Goal: Task Accomplishment & Management: Use online tool/utility

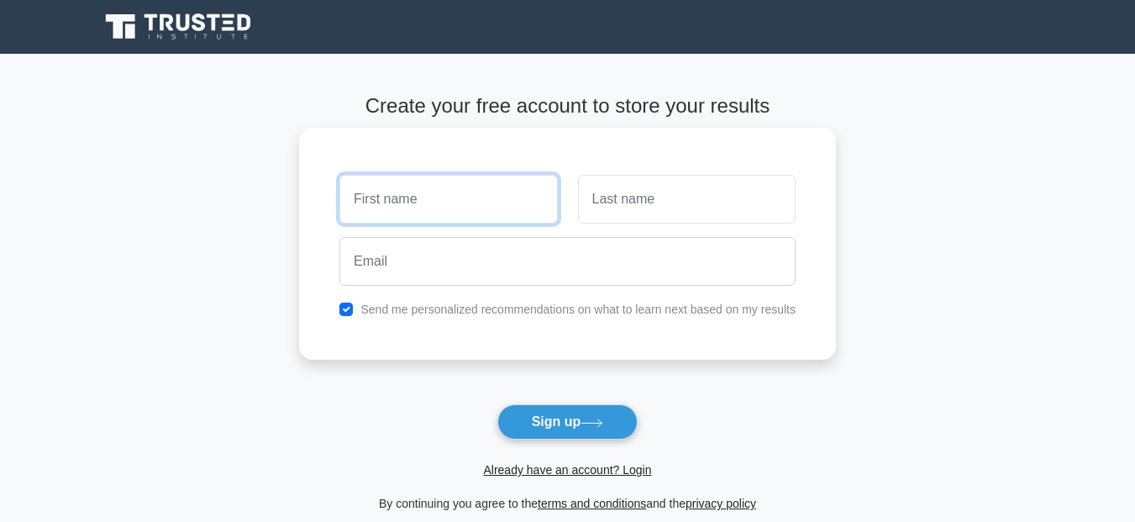
click at [395, 201] on input "text" at bounding box center [448, 199] width 218 height 49
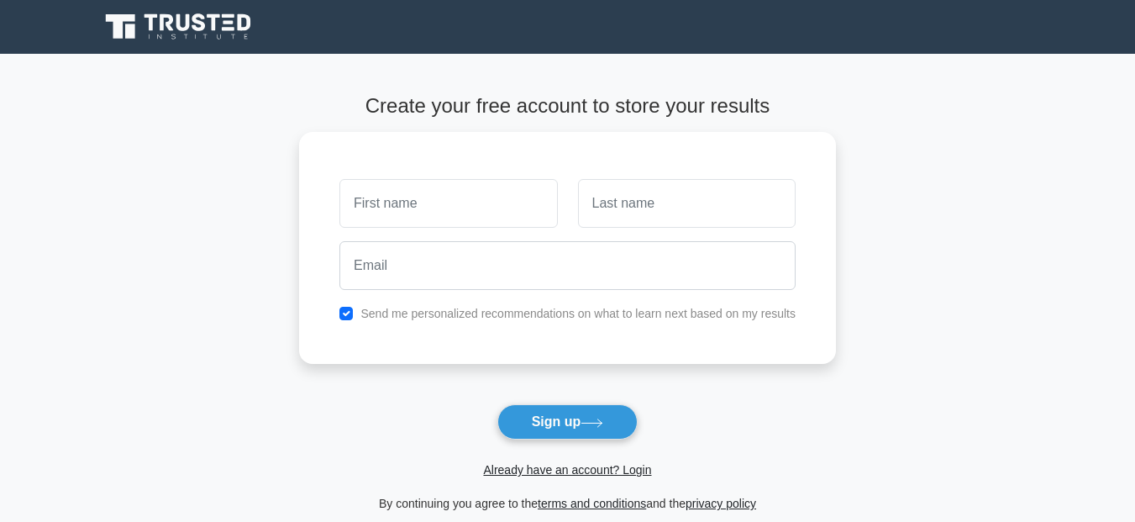
click at [560, 398] on form "Create your free account to store your results Send me personalized recommendat…" at bounding box center [567, 303] width 537 height 419
click at [535, 433] on button "Sign up" at bounding box center [567, 421] width 141 height 35
click at [183, 27] on icon at bounding box center [179, 27] width 161 height 32
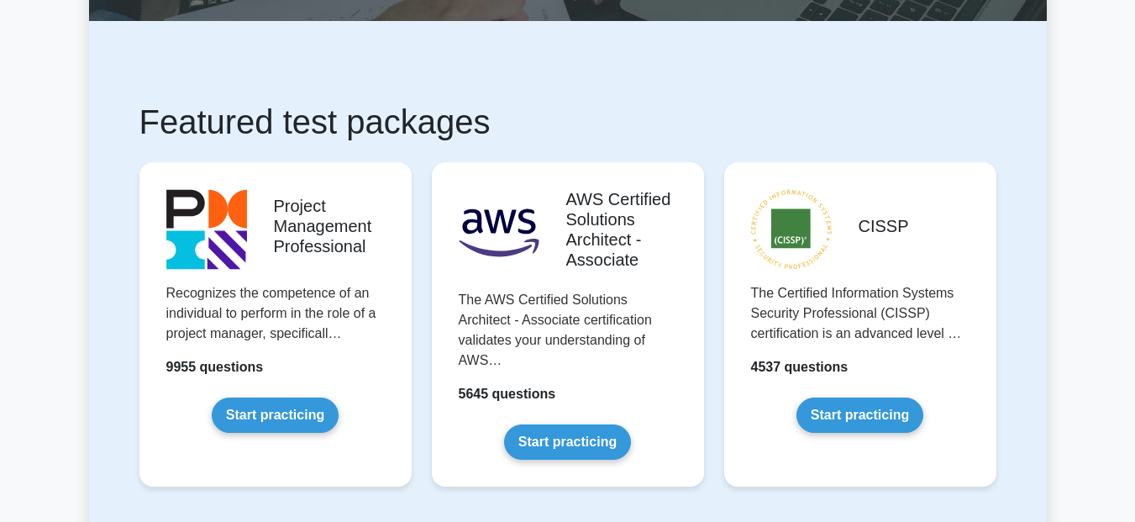
scroll to position [259, 0]
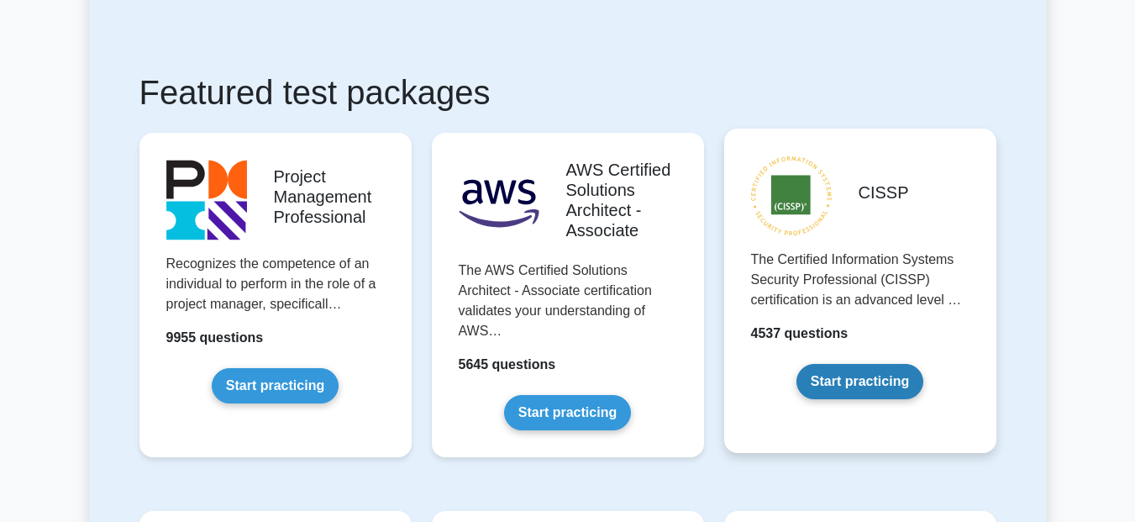
click at [864, 384] on link "Start practicing" at bounding box center [859, 381] width 127 height 35
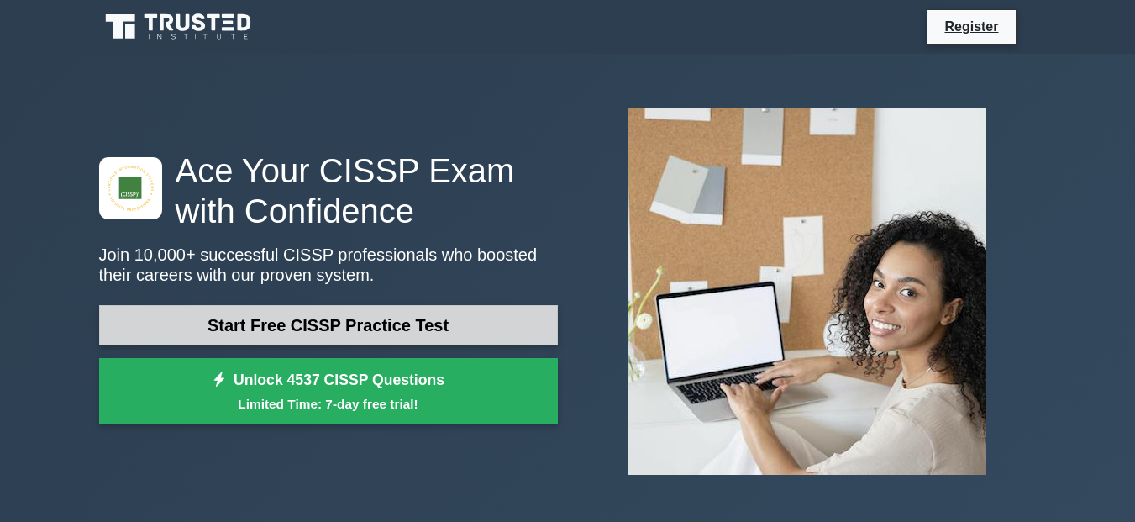
click at [468, 323] on link "Start Free CISSP Practice Test" at bounding box center [328, 325] width 459 height 40
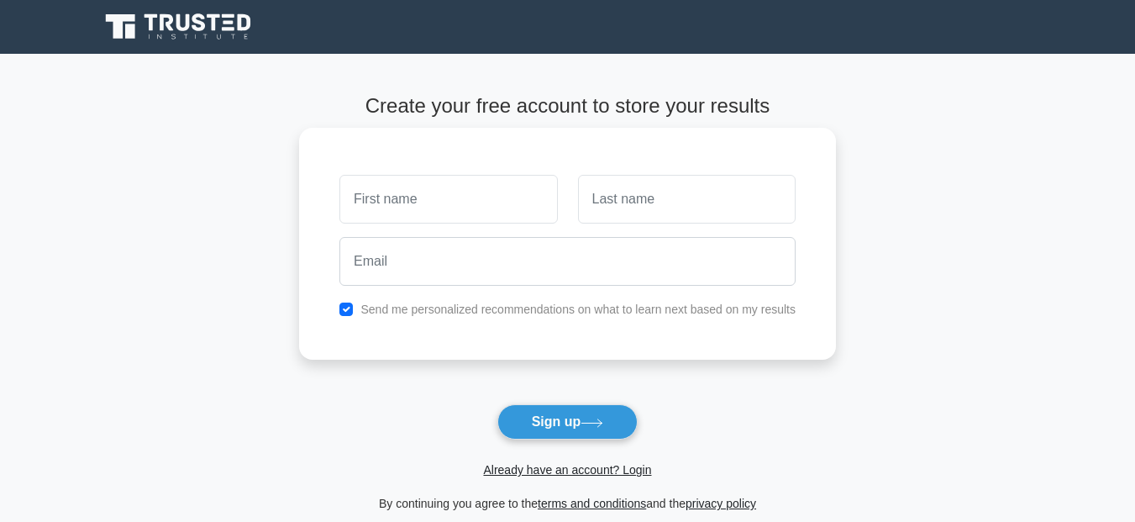
click at [422, 209] on input "text" at bounding box center [448, 199] width 218 height 49
type input "[PERSON_NAME]"
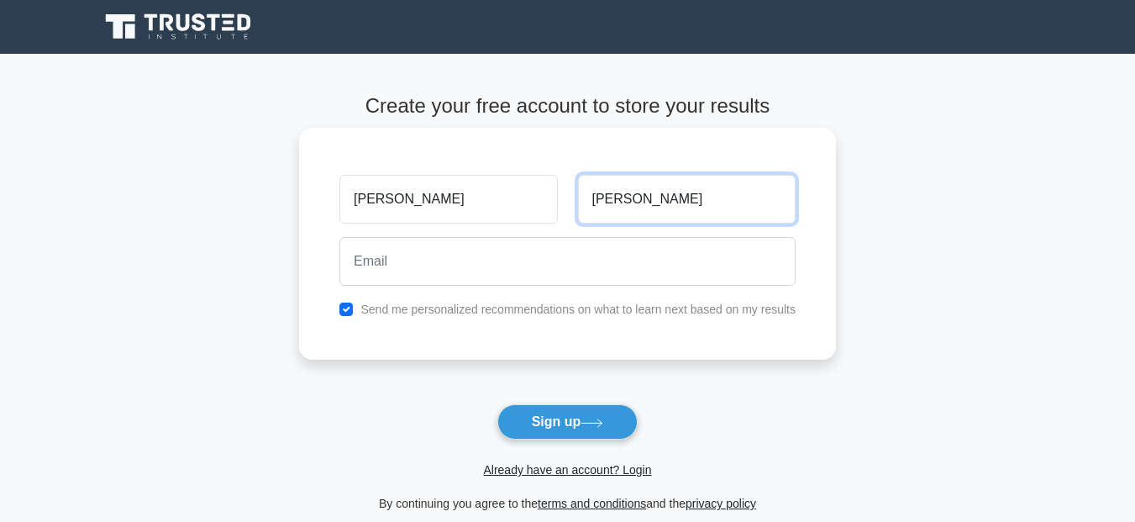
type input "[PERSON_NAME]"
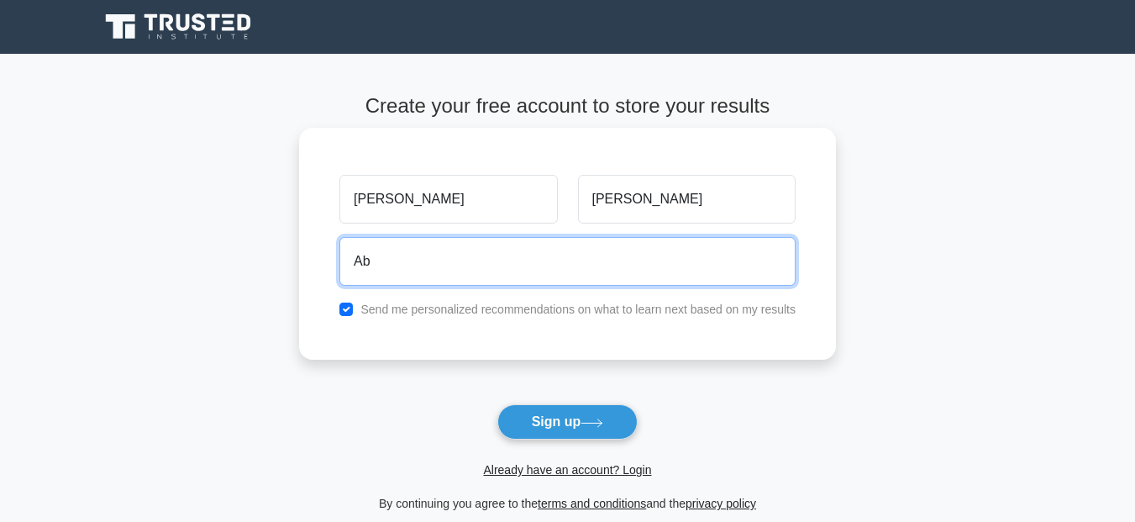
type input "A"
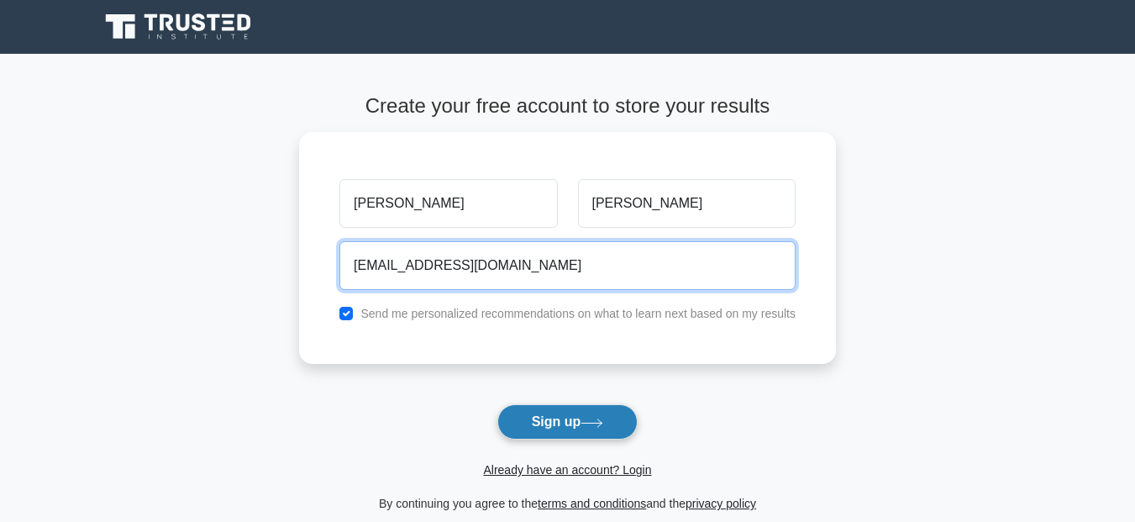
type input "[EMAIL_ADDRESS][DOMAIN_NAME]"
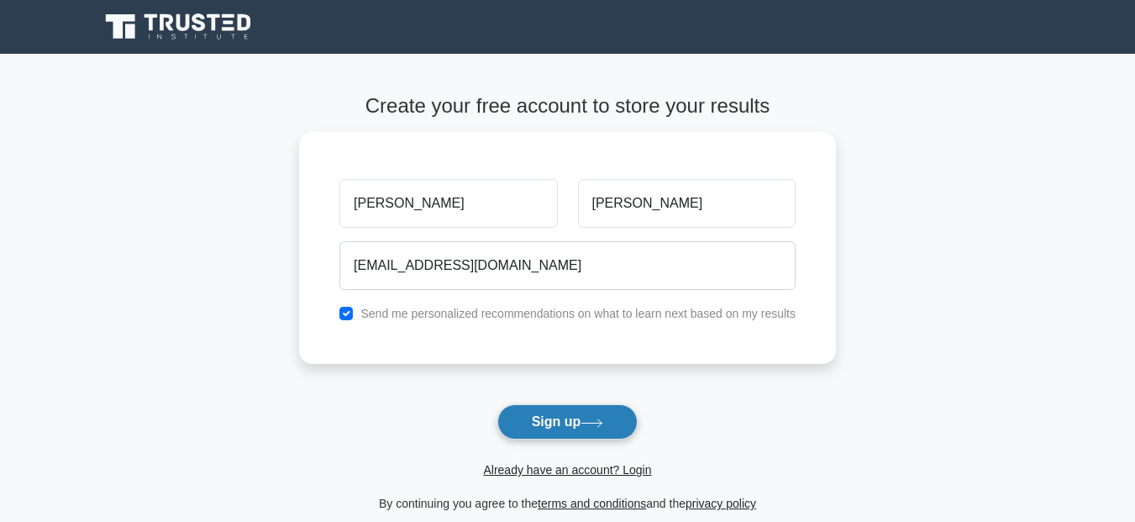
click at [535, 423] on button "Sign up" at bounding box center [567, 421] width 141 height 35
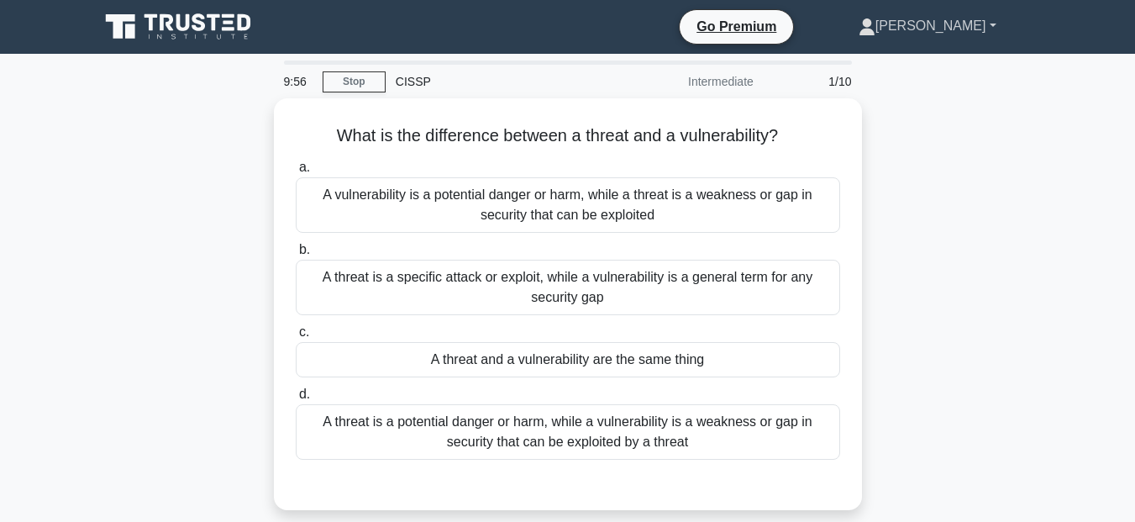
click at [985, 29] on link "[PERSON_NAME]" at bounding box center [927, 26] width 218 height 34
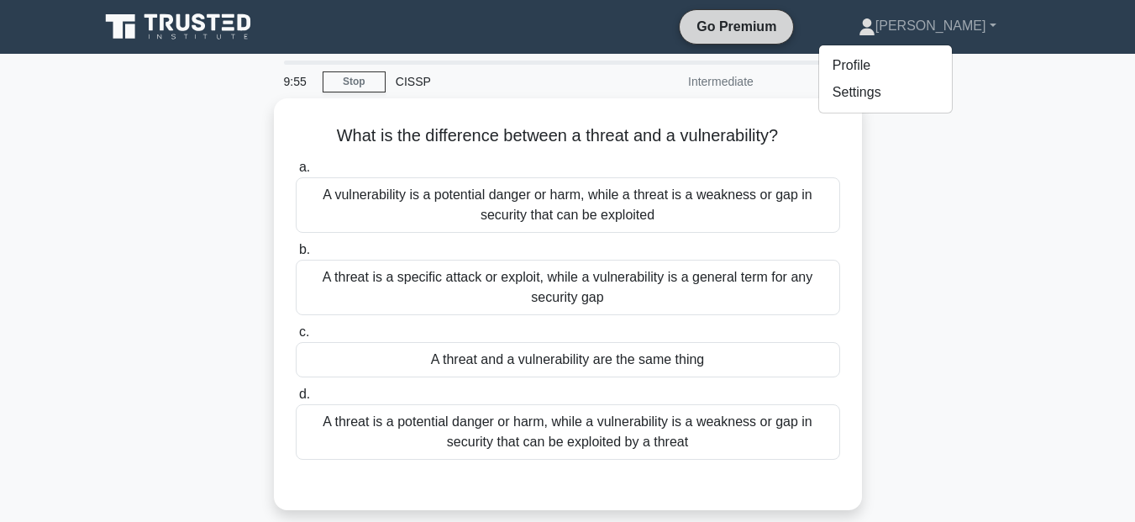
click at [786, 29] on link "Go Premium" at bounding box center [736, 26] width 100 height 21
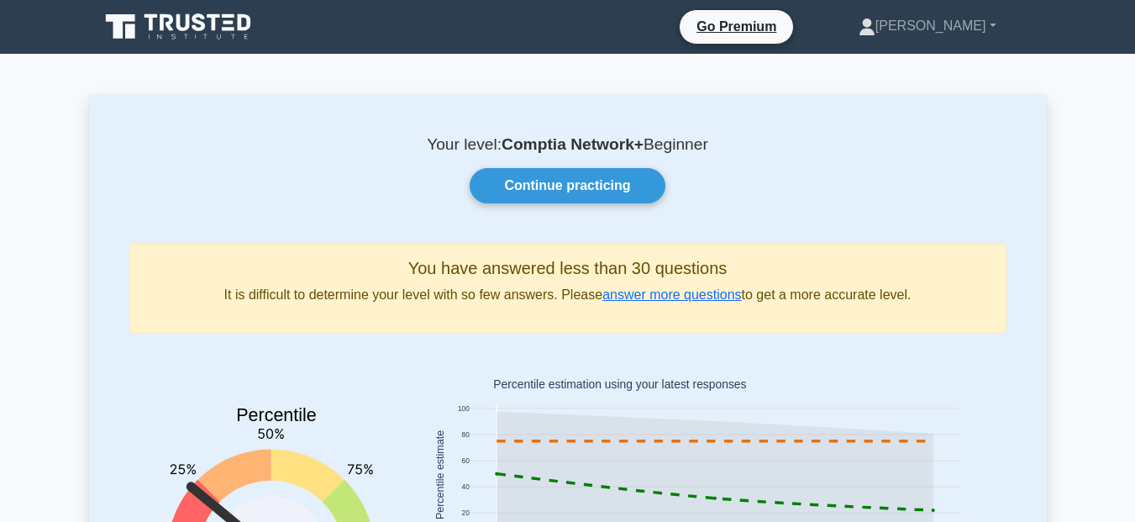
click at [201, 26] on icon at bounding box center [179, 27] width 161 height 32
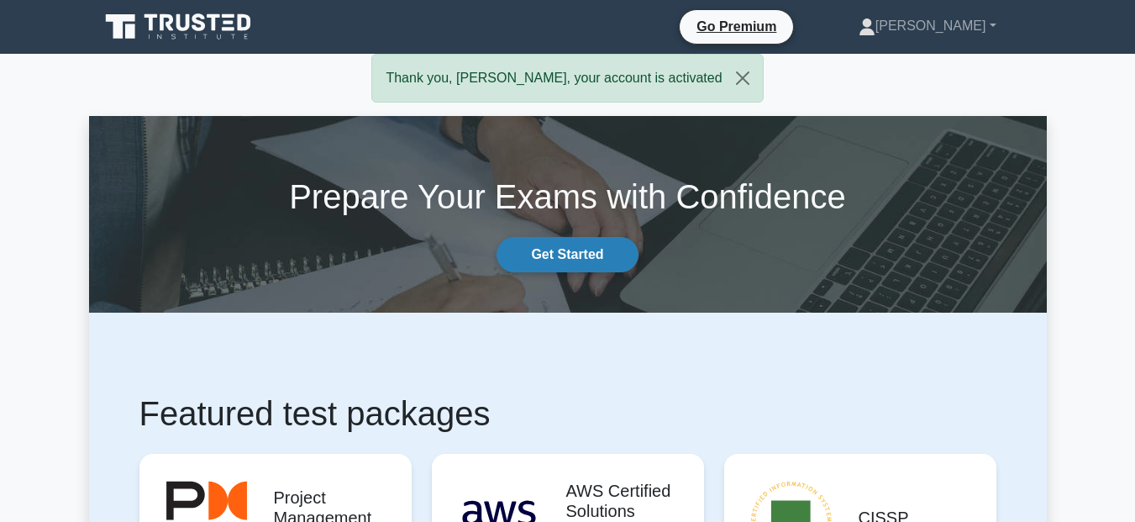
click at [561, 250] on link "Get Started" at bounding box center [567, 254] width 141 height 35
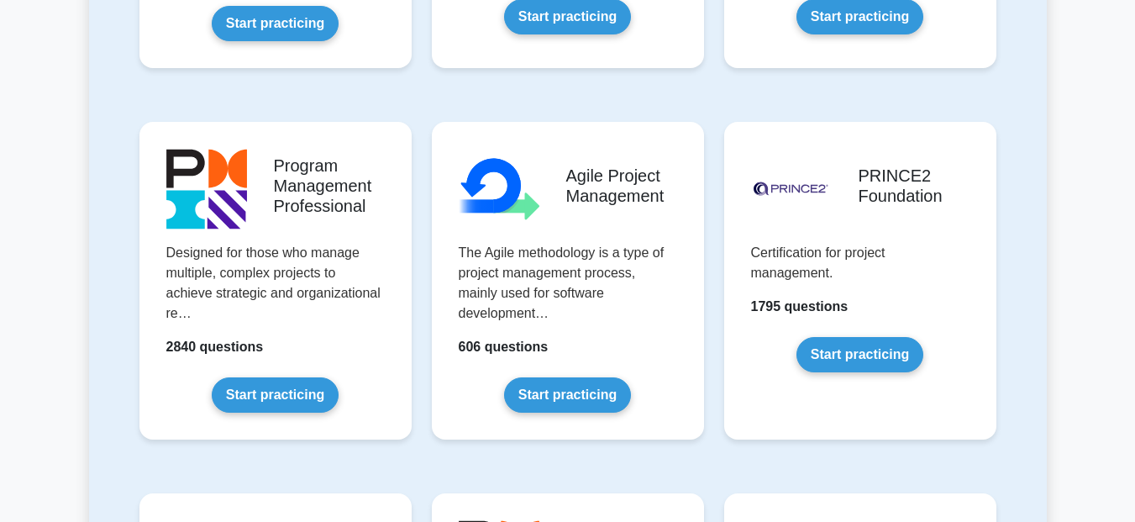
scroll to position [1056, 0]
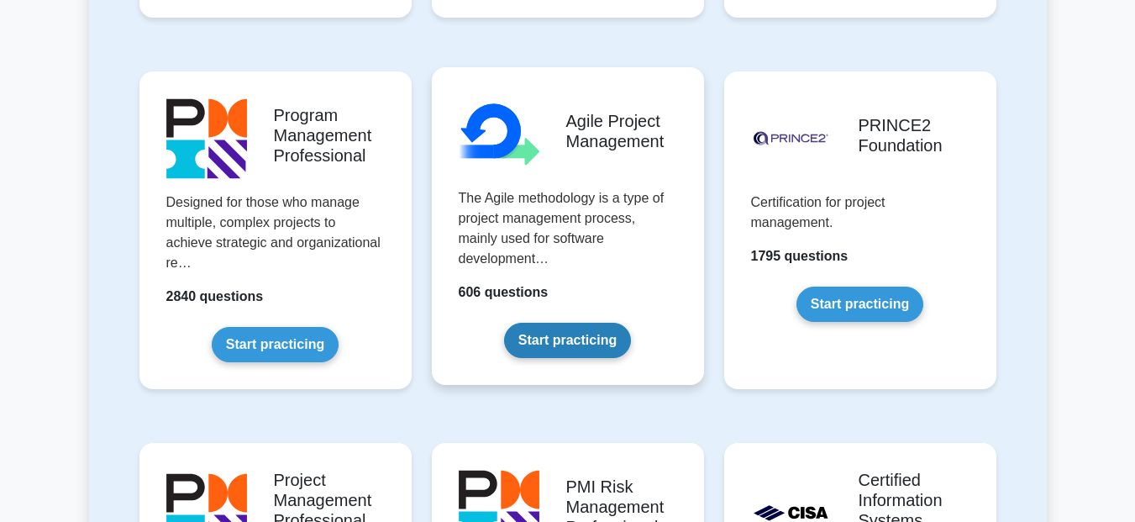
click at [563, 327] on link "Start practicing" at bounding box center [567, 340] width 127 height 35
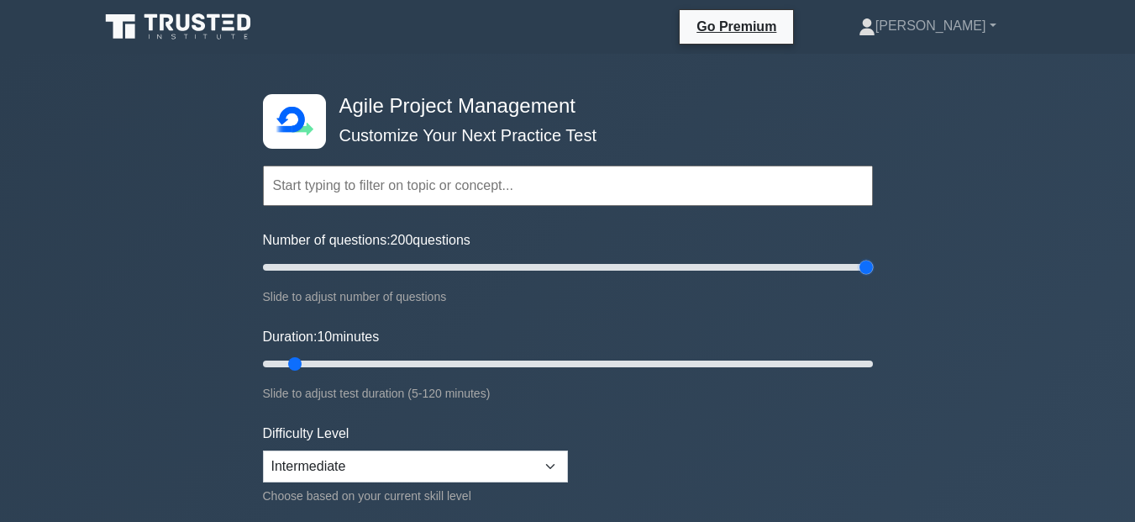
drag, startPoint x: 501, startPoint y: 275, endPoint x: 877, endPoint y: 271, distance: 376.4
type input "200"
click at [873, 271] on input "Number of questions: 200 questions" at bounding box center [568, 267] width 610 height 20
drag, startPoint x: 449, startPoint y: 366, endPoint x: 937, endPoint y: 384, distance: 488.4
type input "120"
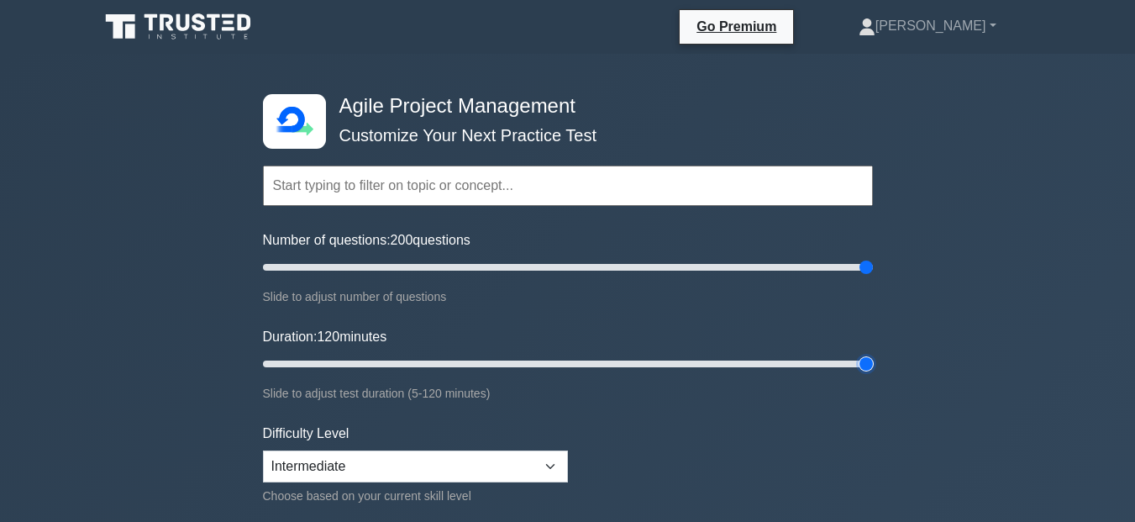
click at [873, 374] on input "Duration: 120 minutes" at bounding box center [568, 364] width 610 height 20
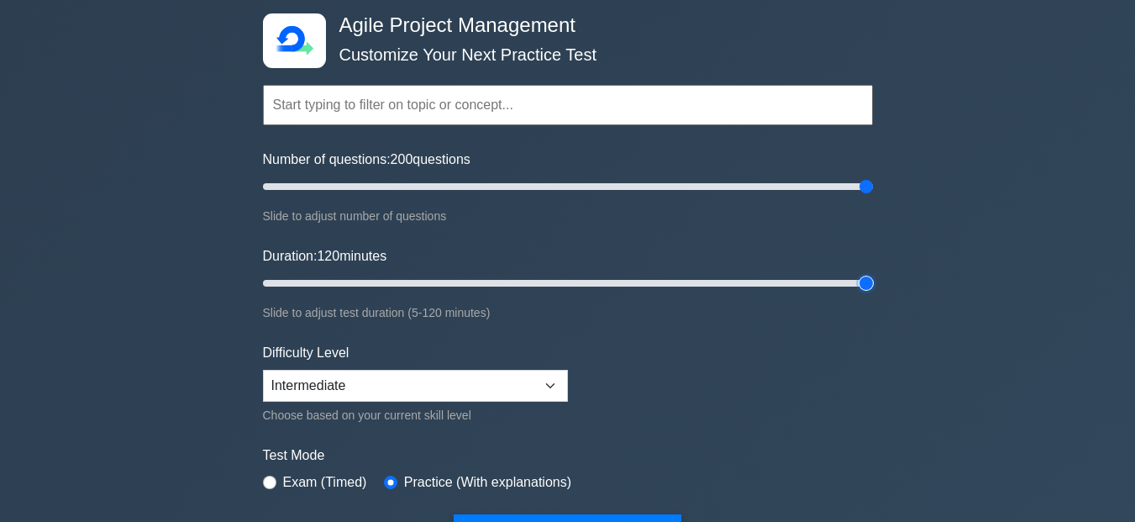
scroll to position [170, 0]
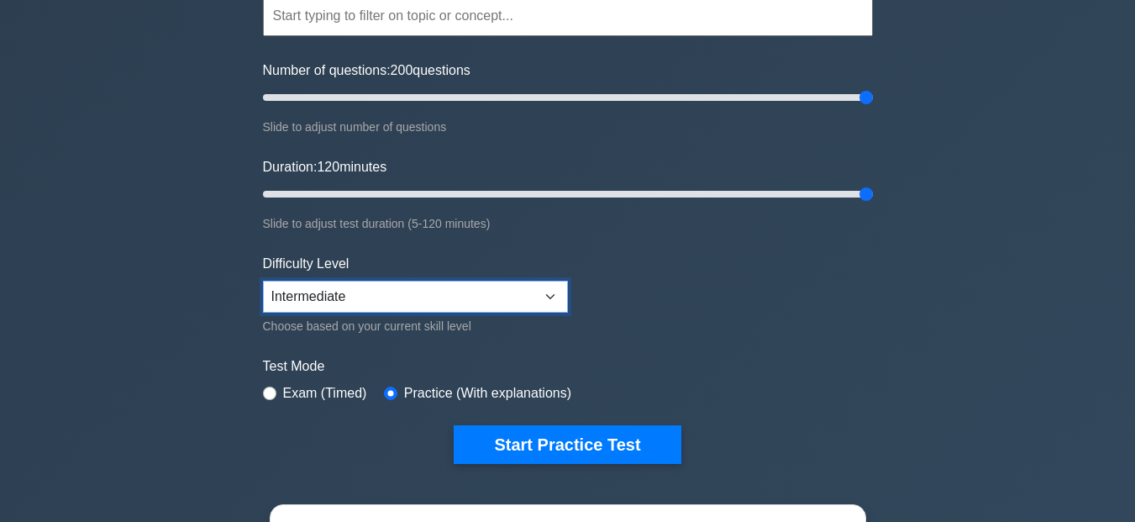
click at [554, 284] on select "Beginner Intermediate Expert" at bounding box center [415, 297] width 305 height 32
select select "beginner"
click at [263, 281] on select "Beginner Intermediate Expert" at bounding box center [415, 297] width 305 height 32
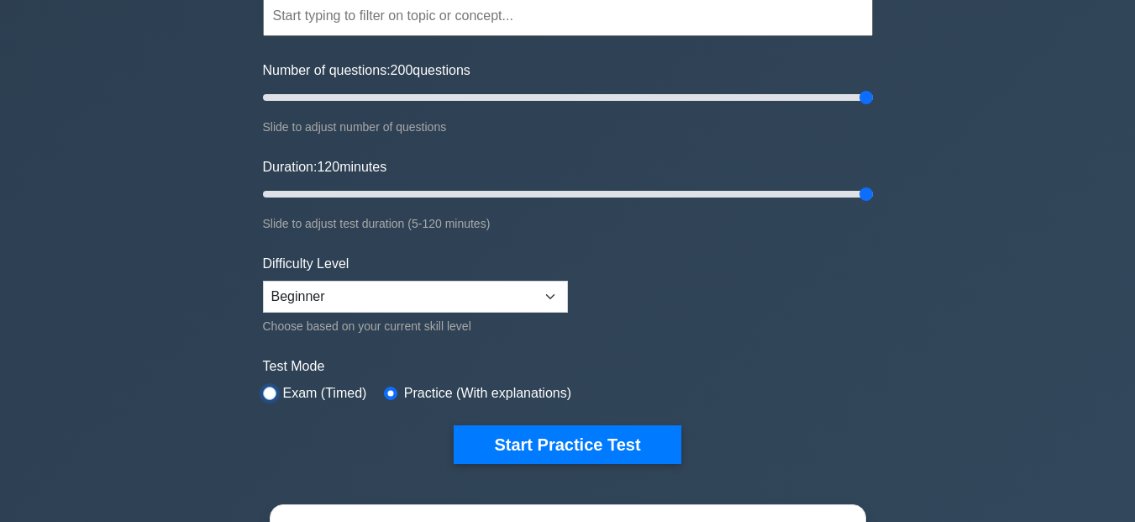
click at [269, 397] on input "radio" at bounding box center [269, 392] width 13 height 13
radio input "true"
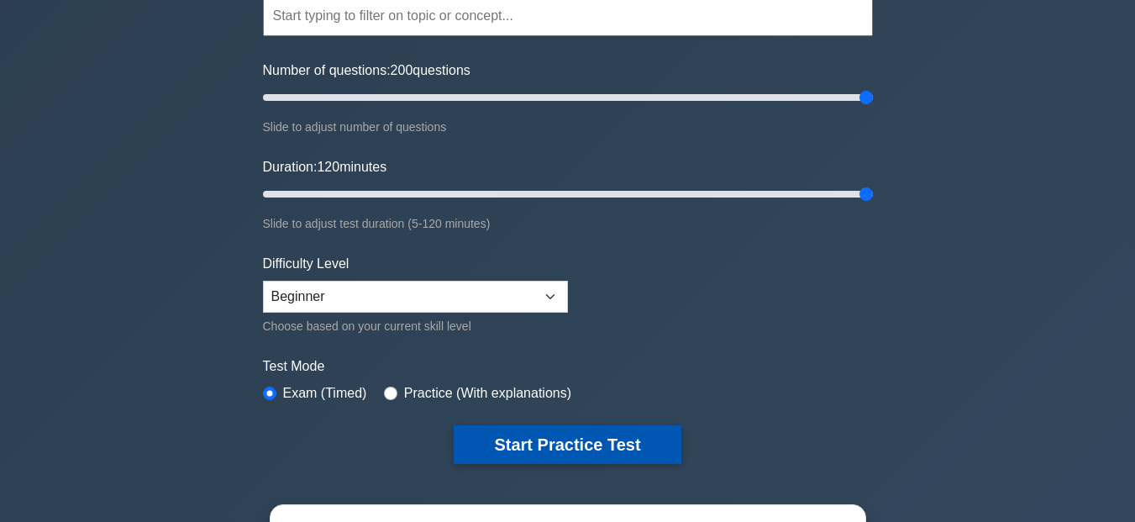
click at [568, 454] on button "Start Practice Test" at bounding box center [567, 444] width 227 height 39
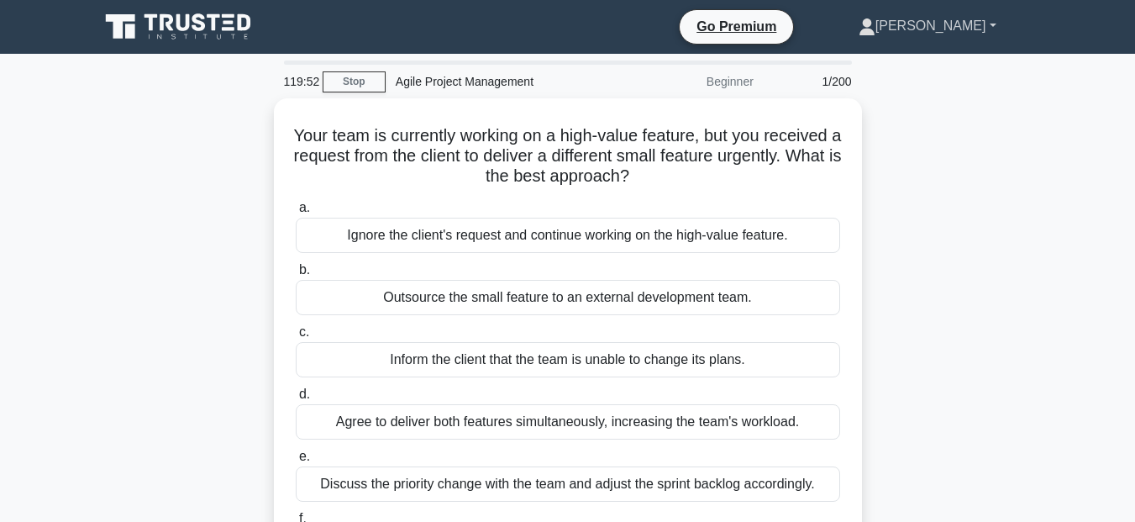
click at [996, 28] on link "[PERSON_NAME]" at bounding box center [927, 26] width 218 height 34
click at [925, 96] on link "Settings" at bounding box center [885, 92] width 133 height 27
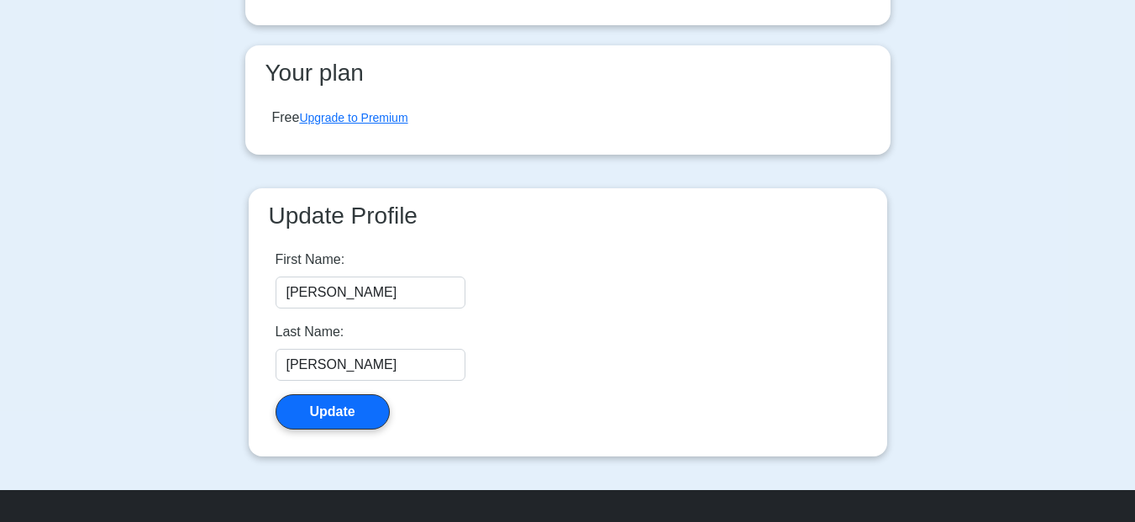
scroll to position [232, 0]
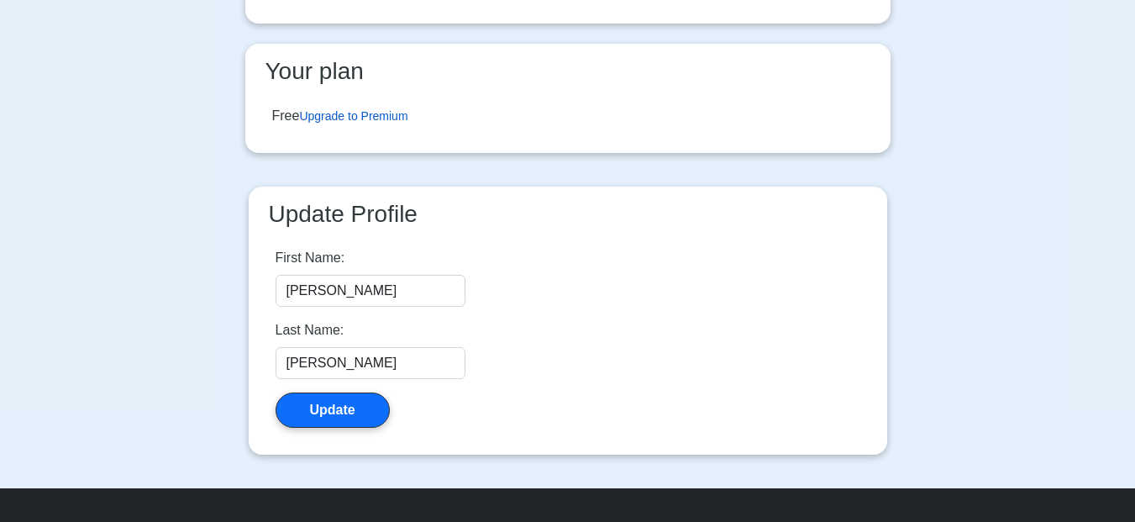
click at [358, 118] on link "Upgrade to Premium" at bounding box center [353, 115] width 108 height 13
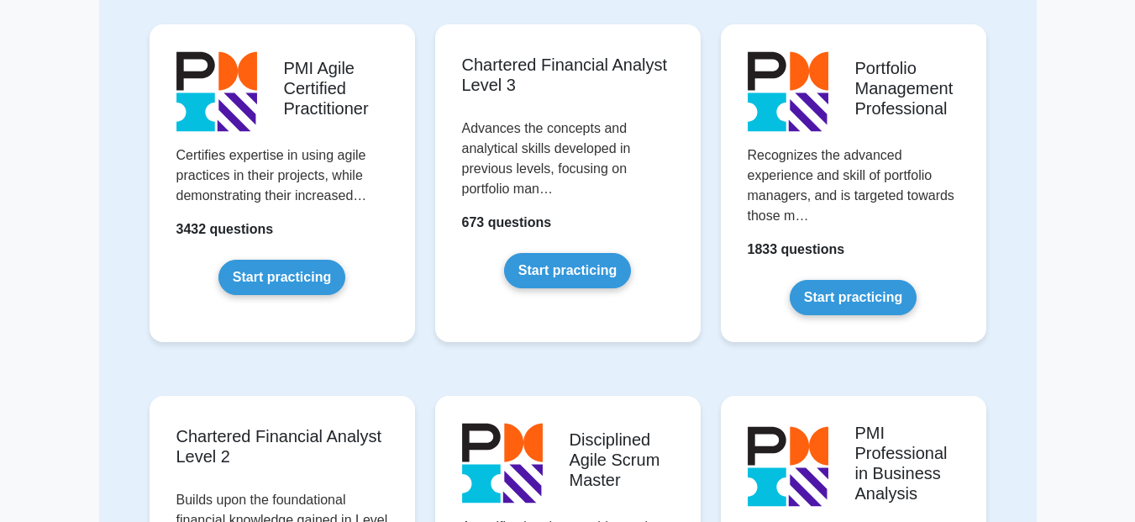
scroll to position [1832, 0]
